Goal: Task Accomplishment & Management: Complete application form

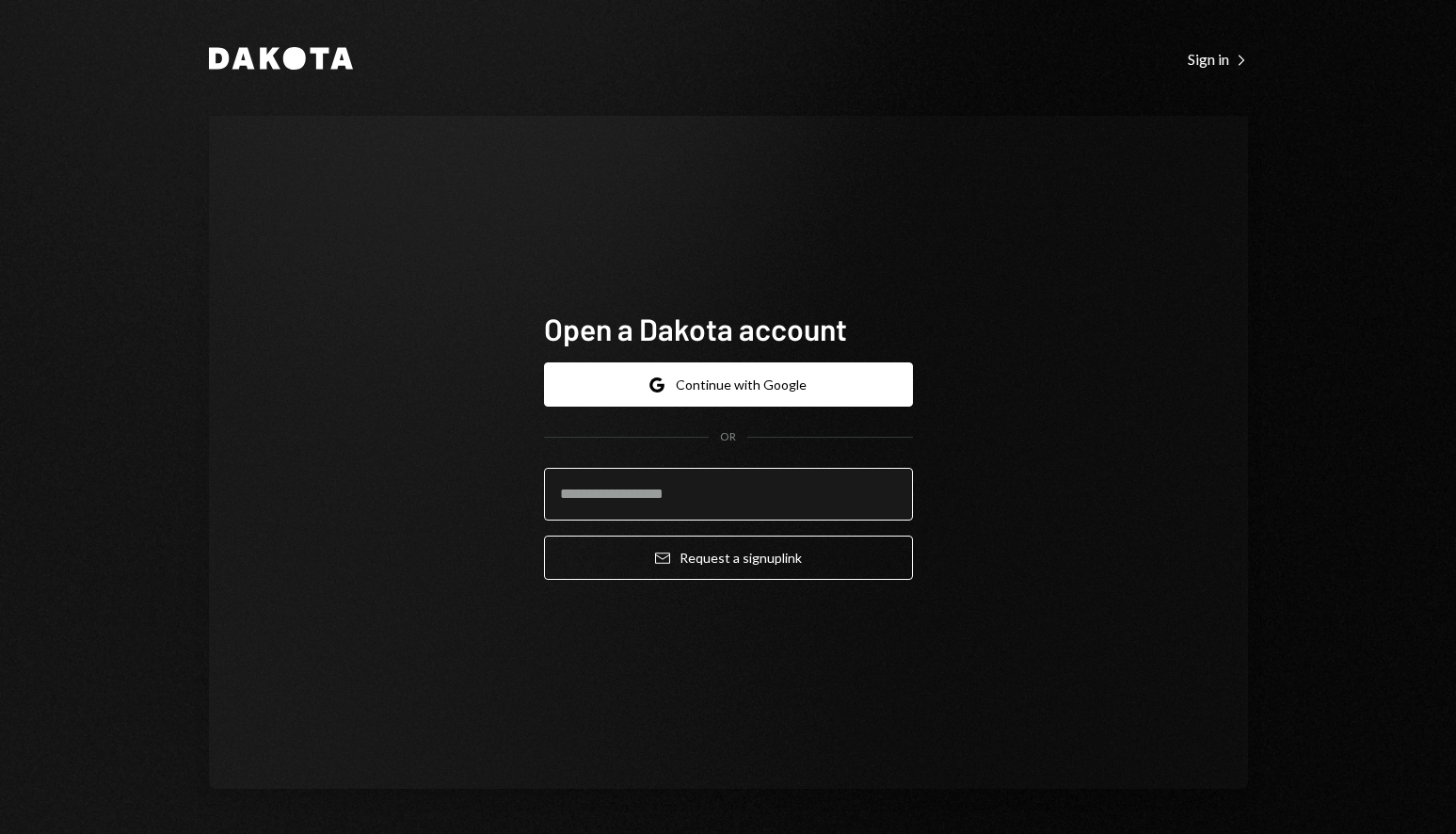
click at [744, 485] on input "email" at bounding box center [728, 493] width 369 height 53
type input "**********"
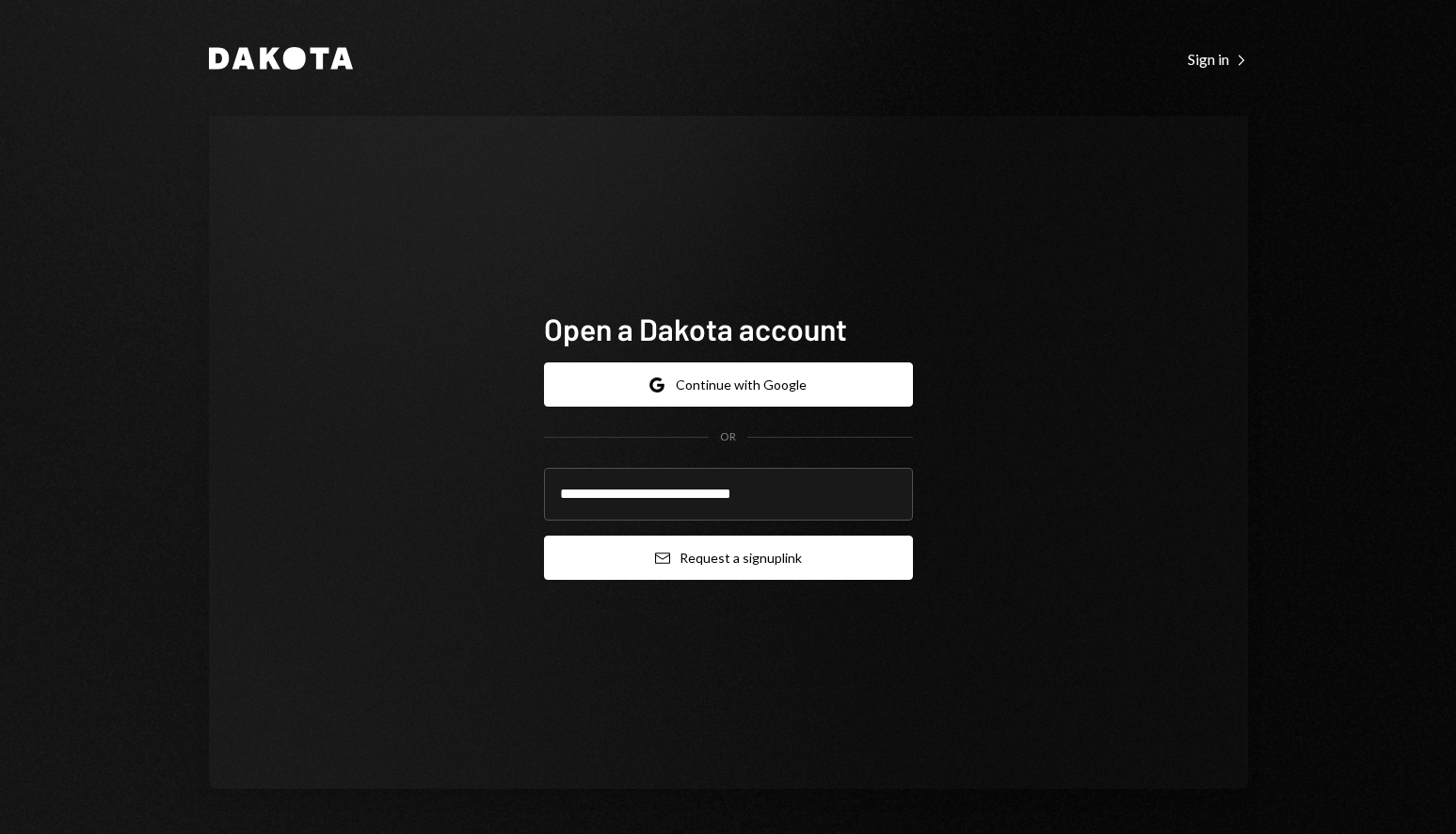
click at [787, 563] on button "Email Request a sign up link" at bounding box center [728, 557] width 369 height 44
